Goal: Communication & Community: Share content

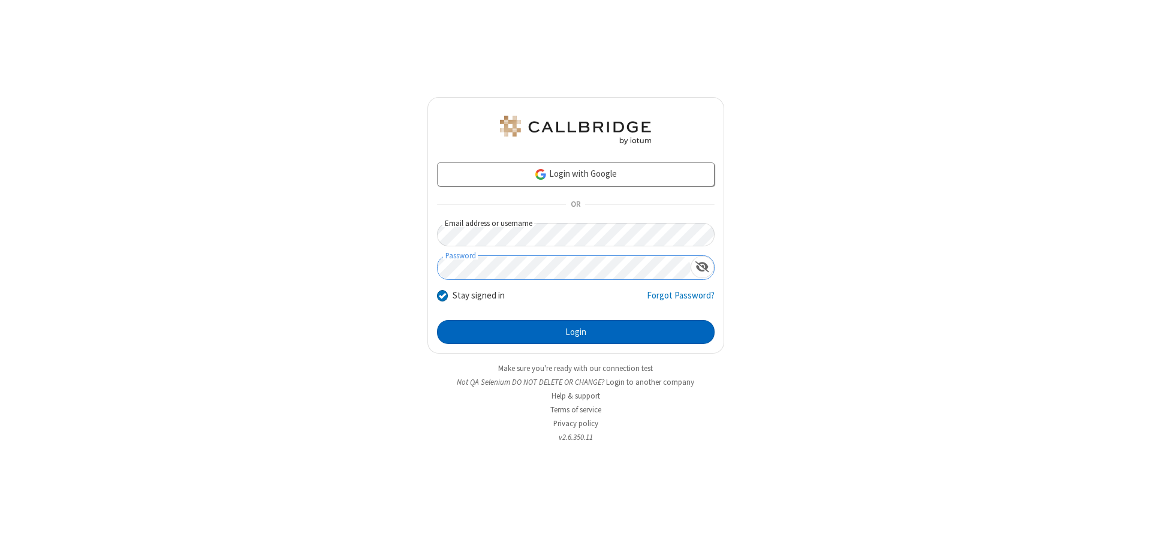
click at [576, 332] on button "Login" at bounding box center [576, 332] width 278 height 24
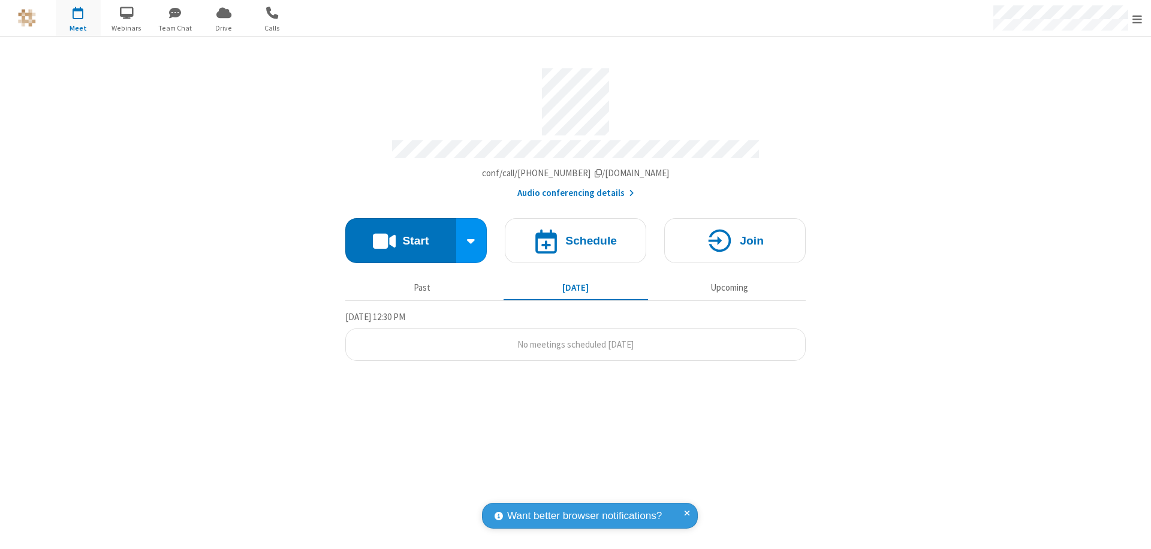
click at [401, 235] on button "Start" at bounding box center [400, 240] width 111 height 45
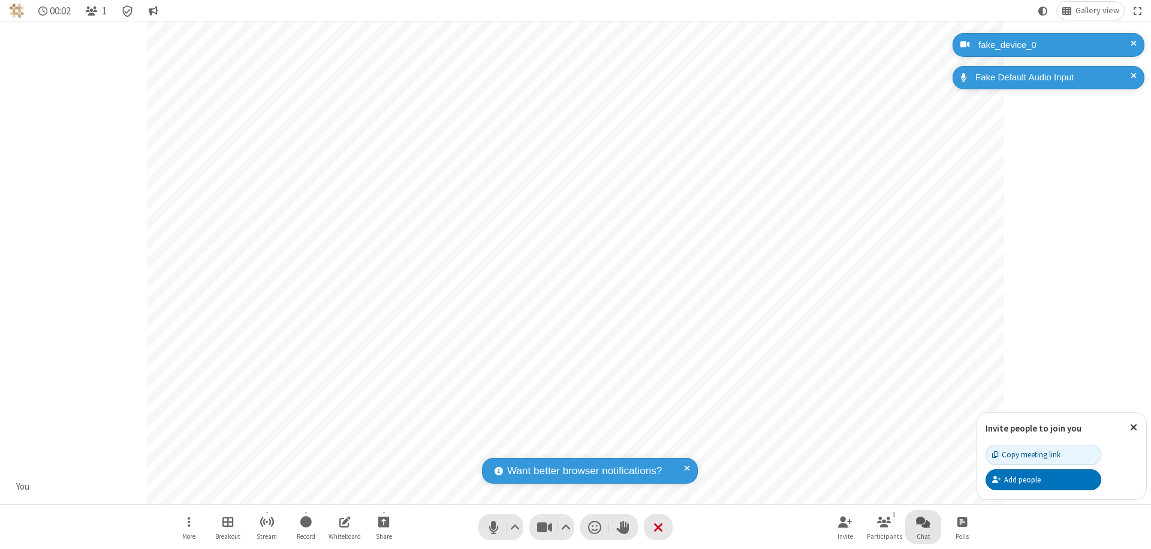
click at [923, 522] on span "Open chat" at bounding box center [923, 521] width 14 height 15
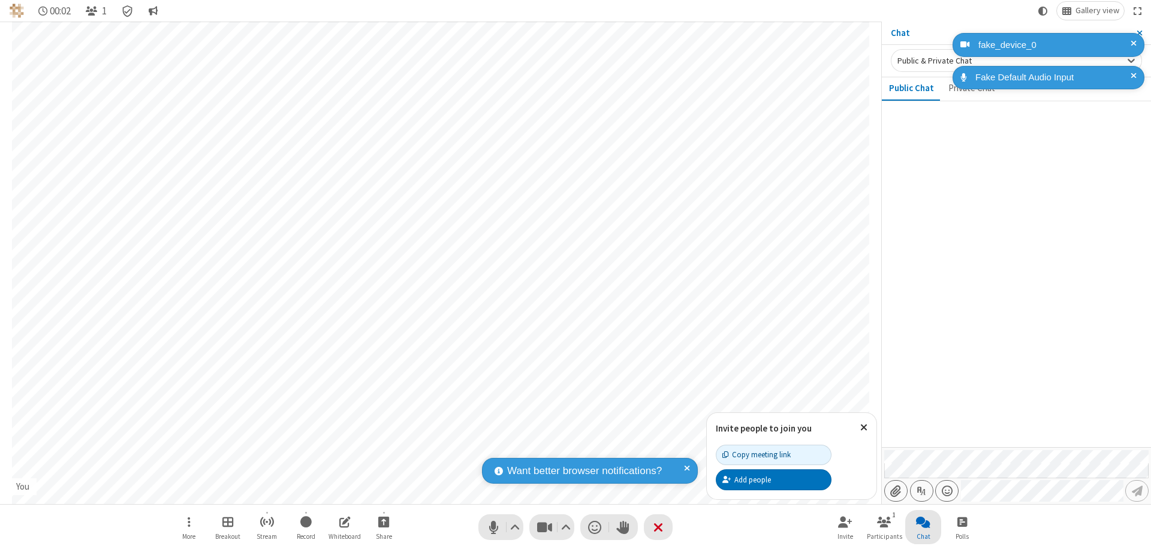
type input "C:\fakepath\doc_test.docx"
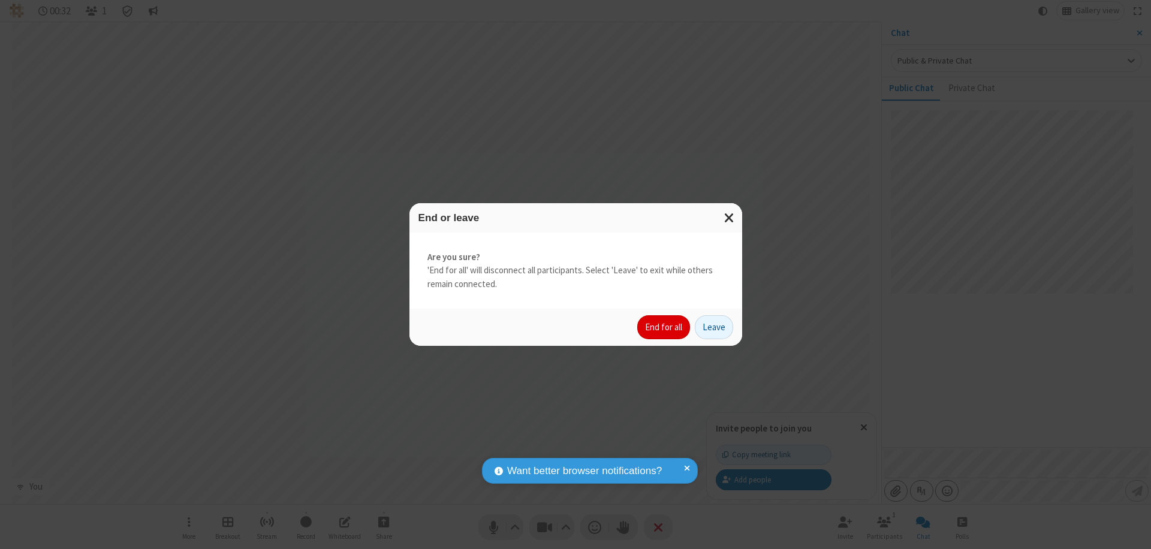
click at [664, 327] on button "End for all" at bounding box center [663, 327] width 53 height 24
